Goal: Information Seeking & Learning: Learn about a topic

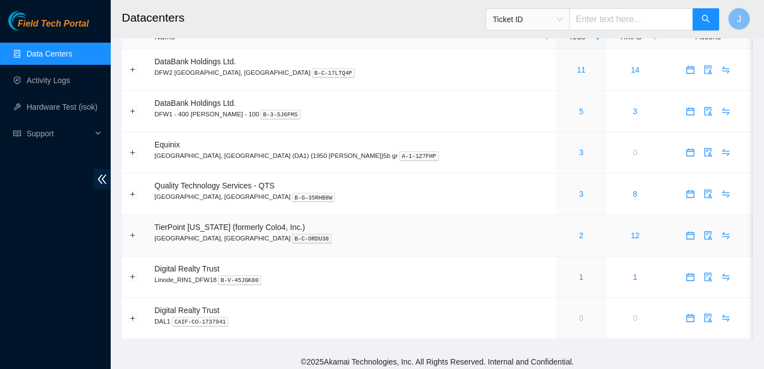
scroll to position [29, 0]
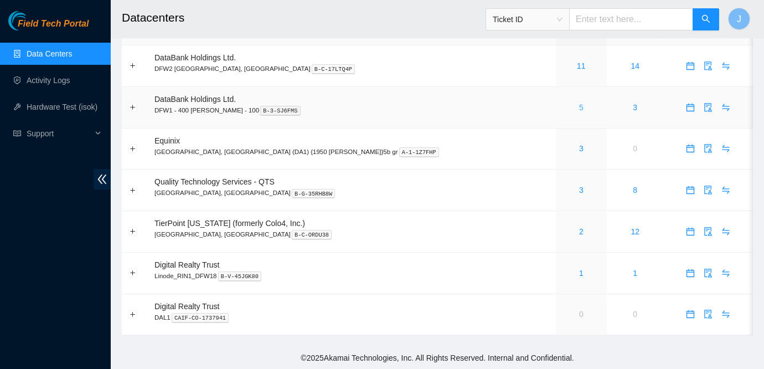
click at [579, 106] on link "5" at bounding box center [581, 107] width 4 height 9
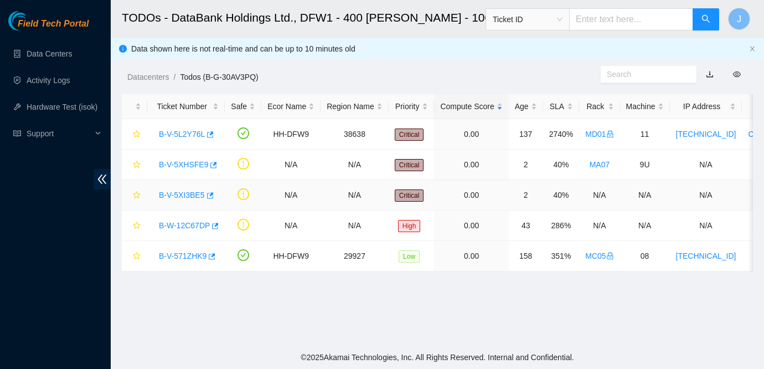
click at [193, 193] on link "B-V-5XI3BE5" at bounding box center [182, 194] width 46 height 9
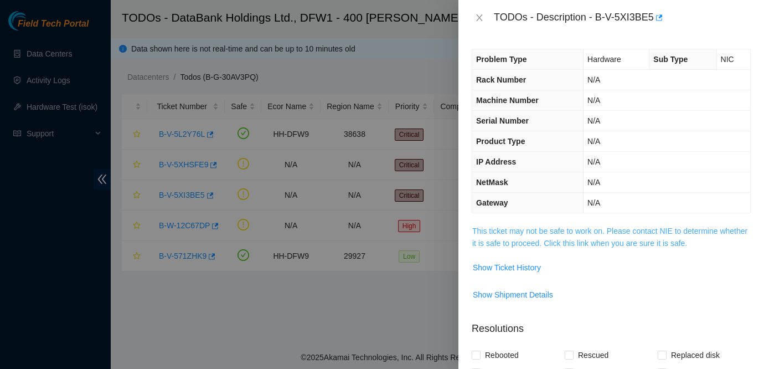
click at [567, 230] on link "This ticket may not be safe to work on. Please contact NIE to determine whether…" at bounding box center [609, 236] width 275 height 21
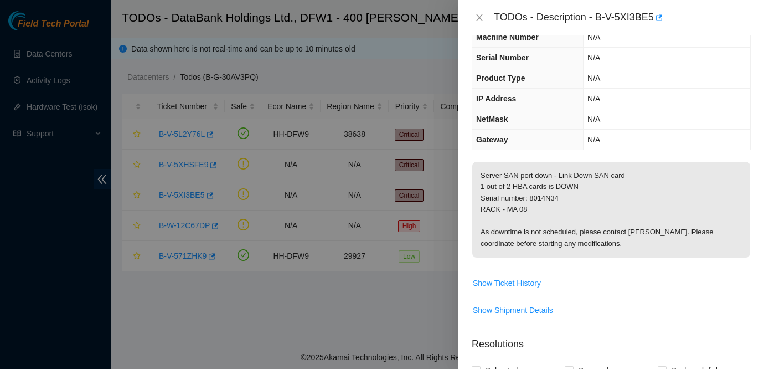
scroll to position [67, 0]
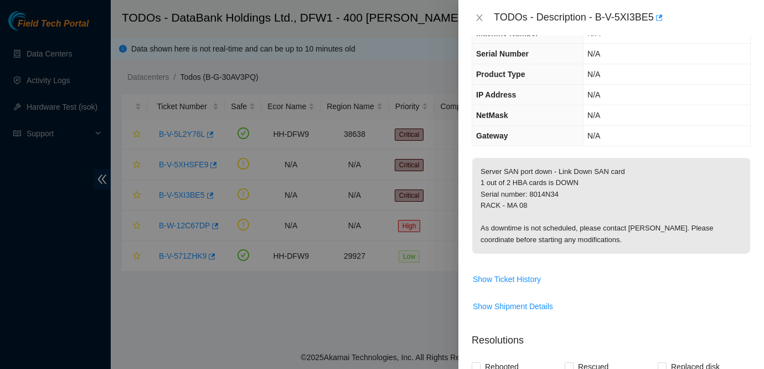
click at [590, 261] on td "Server SAN port down - Link Down SAN card 1 out of 2 HBA cards is DOWN Serial n…" at bounding box center [610, 213] width 279 height 112
click at [608, 276] on span "Show Ticket History" at bounding box center [611, 279] width 278 height 18
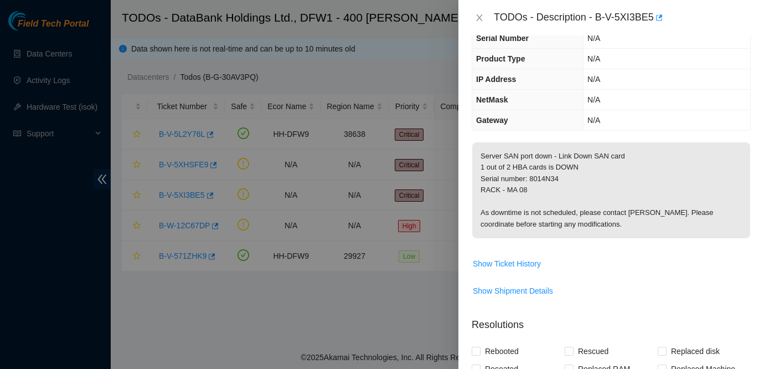
scroll to position [59, 0]
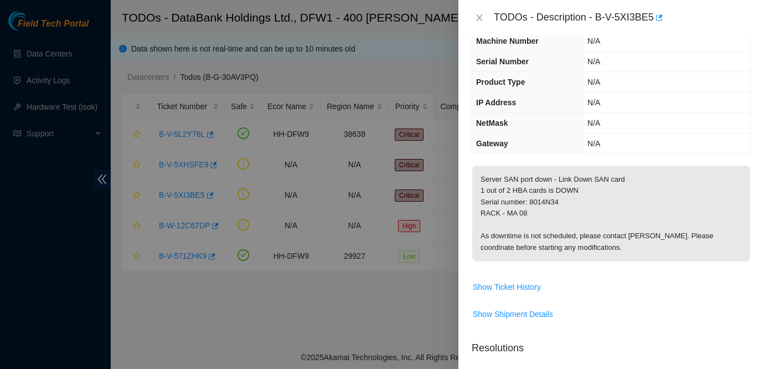
click at [531, 135] on th "Gateway" at bounding box center [527, 143] width 111 height 20
drag, startPoint x: 598, startPoint y: 17, endPoint x: 656, endPoint y: 24, distance: 58.5
click at [656, 24] on div "TODOs - Description - B-V-5XI3BE5" at bounding box center [622, 18] width 257 height 18
copy div "B-V-5XI3BE5"
click at [544, 184] on p "Server SAN port down - Link Down SAN card 1 out of 2 HBA cards is DOWN Serial n…" at bounding box center [611, 213] width 278 height 96
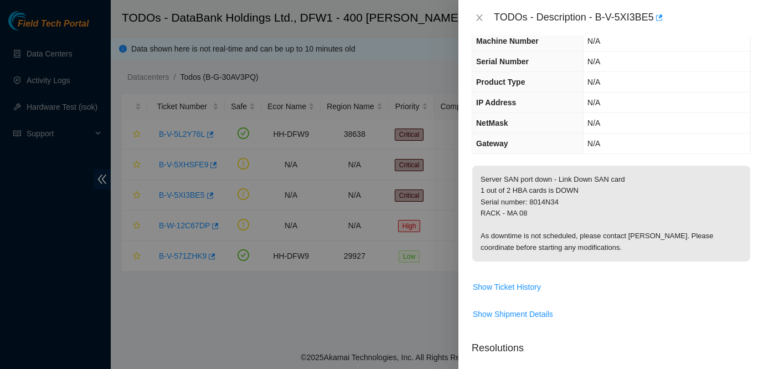
click at [604, 240] on p "Server SAN port down - Link Down SAN card 1 out of 2 HBA cards is DOWN Serial n…" at bounding box center [611, 213] width 278 height 96
click at [543, 144] on th "Gateway" at bounding box center [527, 143] width 111 height 20
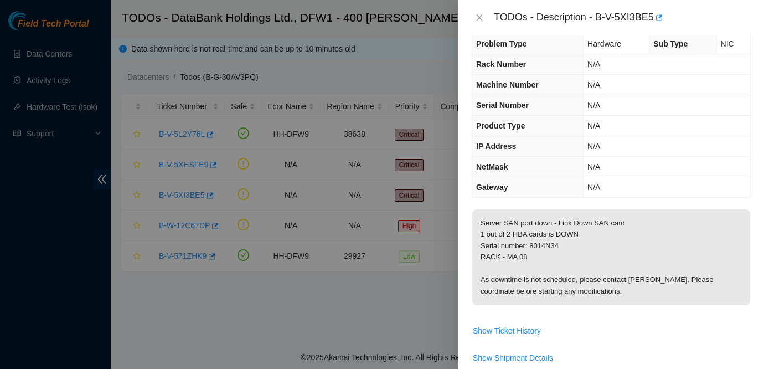
scroll to position [17, 0]
click at [538, 132] on th "Product Type" at bounding box center [527, 125] width 111 height 20
click at [482, 23] on div "TODOs - Description - B-V-5XI3BE5" at bounding box center [610, 18] width 279 height 18
click at [481, 18] on icon "close" at bounding box center [479, 17] width 9 height 9
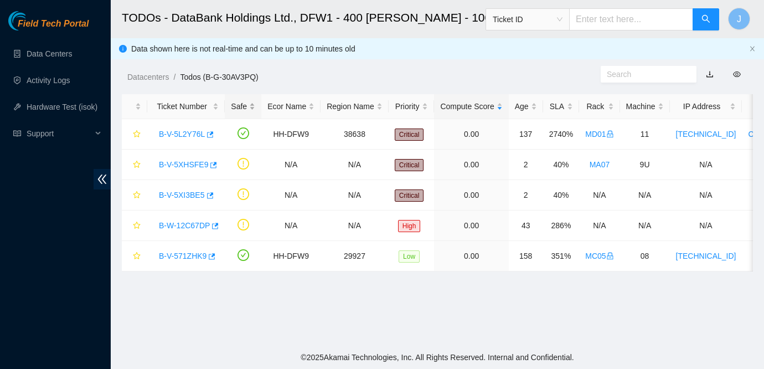
scroll to position [23, 0]
click at [193, 167] on link "B-V-5XHSFE9" at bounding box center [183, 164] width 49 height 9
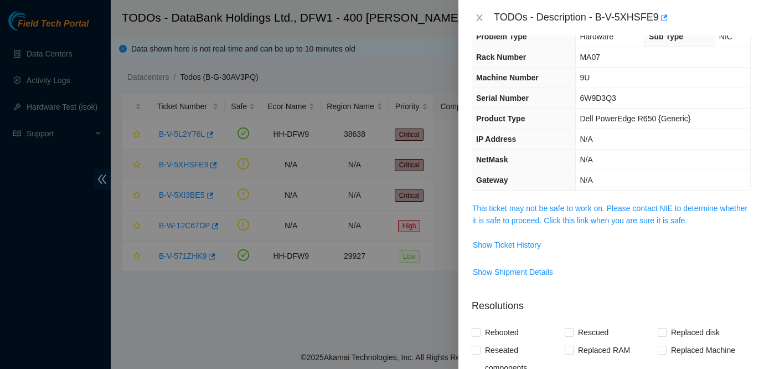
scroll to position [17, 0]
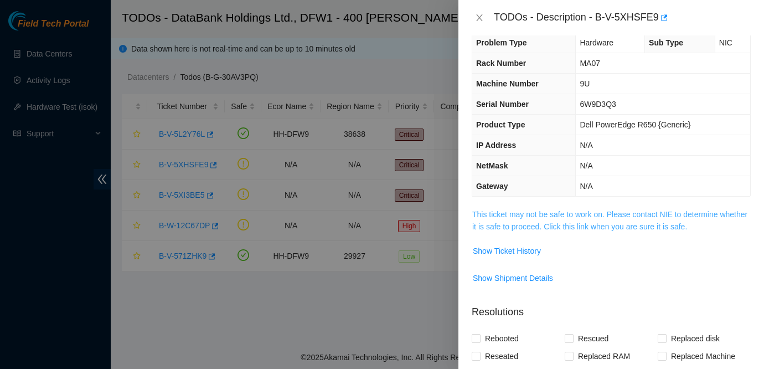
click at [526, 210] on link "This ticket may not be safe to work on. Please contact NIE to determine whether…" at bounding box center [609, 220] width 275 height 21
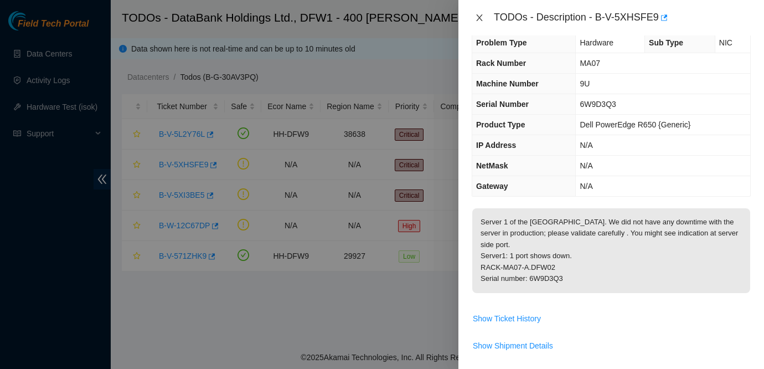
click at [480, 13] on button "Close" at bounding box center [478, 18] width 15 height 11
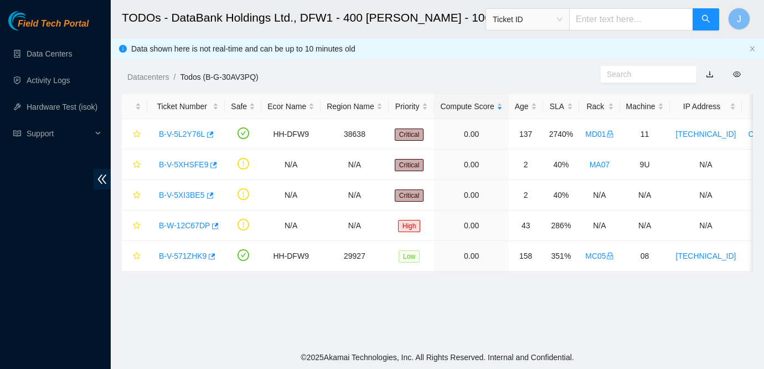
scroll to position [23, 0]
click at [579, 141] on td "2740%" at bounding box center [561, 134] width 37 height 30
click at [192, 163] on link "B-V-5XHSFE9" at bounding box center [183, 164] width 49 height 9
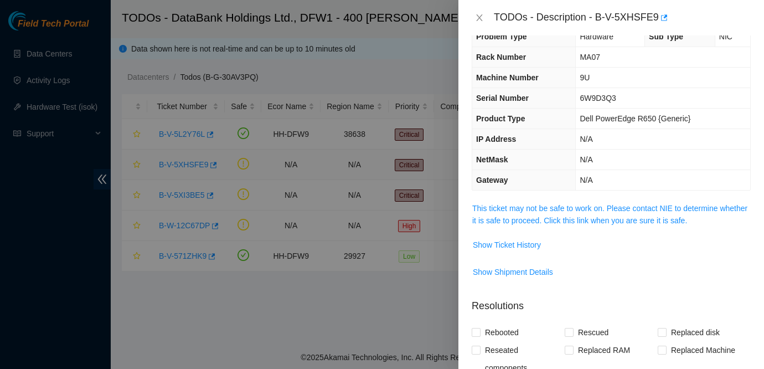
scroll to position [17, 0]
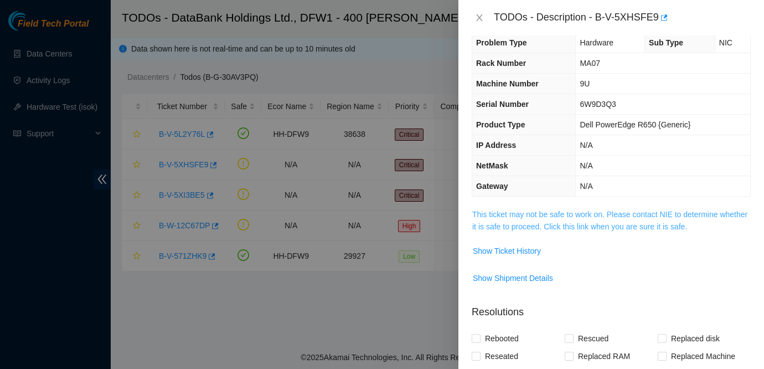
click at [538, 216] on link "This ticket may not be safe to work on. Please contact NIE to determine whether…" at bounding box center [609, 220] width 275 height 21
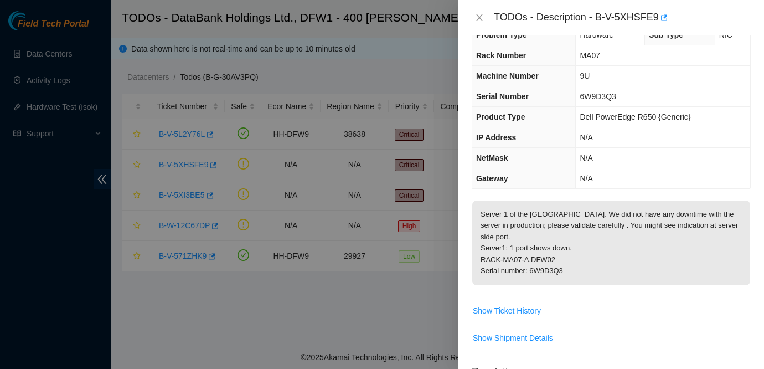
scroll to position [27, 0]
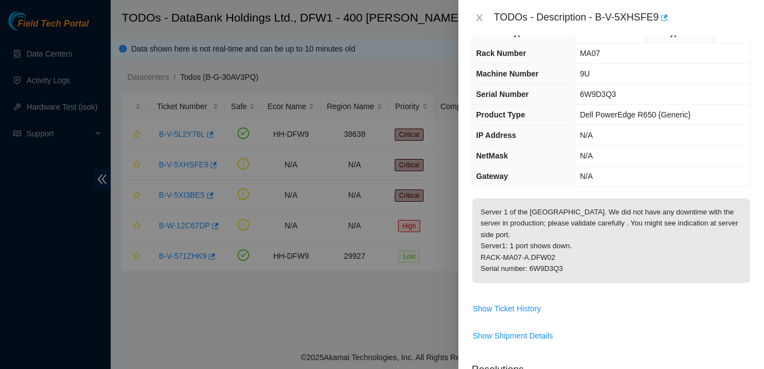
click at [620, 309] on span "Show Ticket History" at bounding box center [611, 308] width 278 height 18
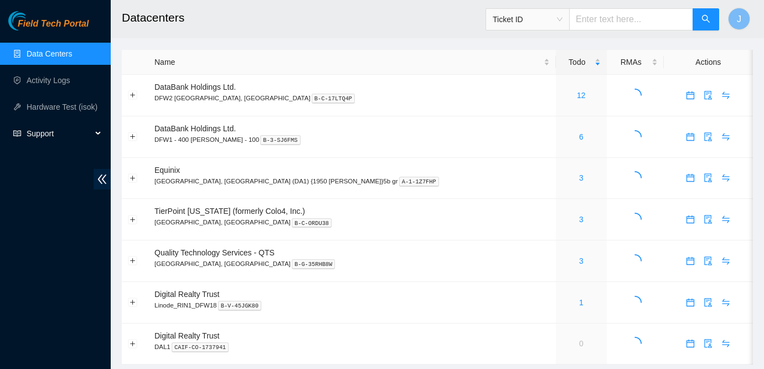
click at [62, 136] on span "Support" at bounding box center [59, 133] width 65 height 22
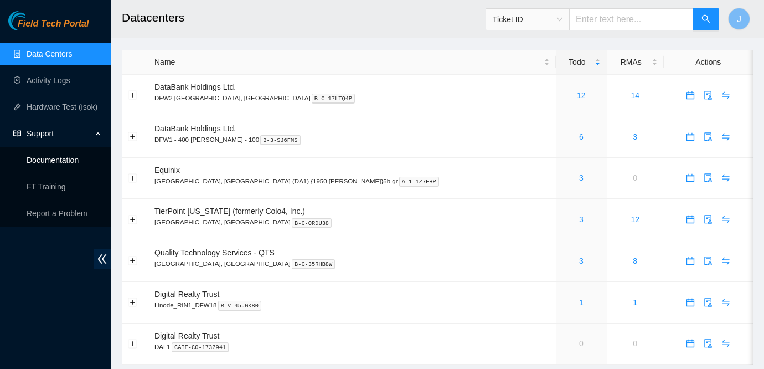
click at [63, 160] on link "Documentation" at bounding box center [53, 159] width 52 height 9
